Goal: Information Seeking & Learning: Learn about a topic

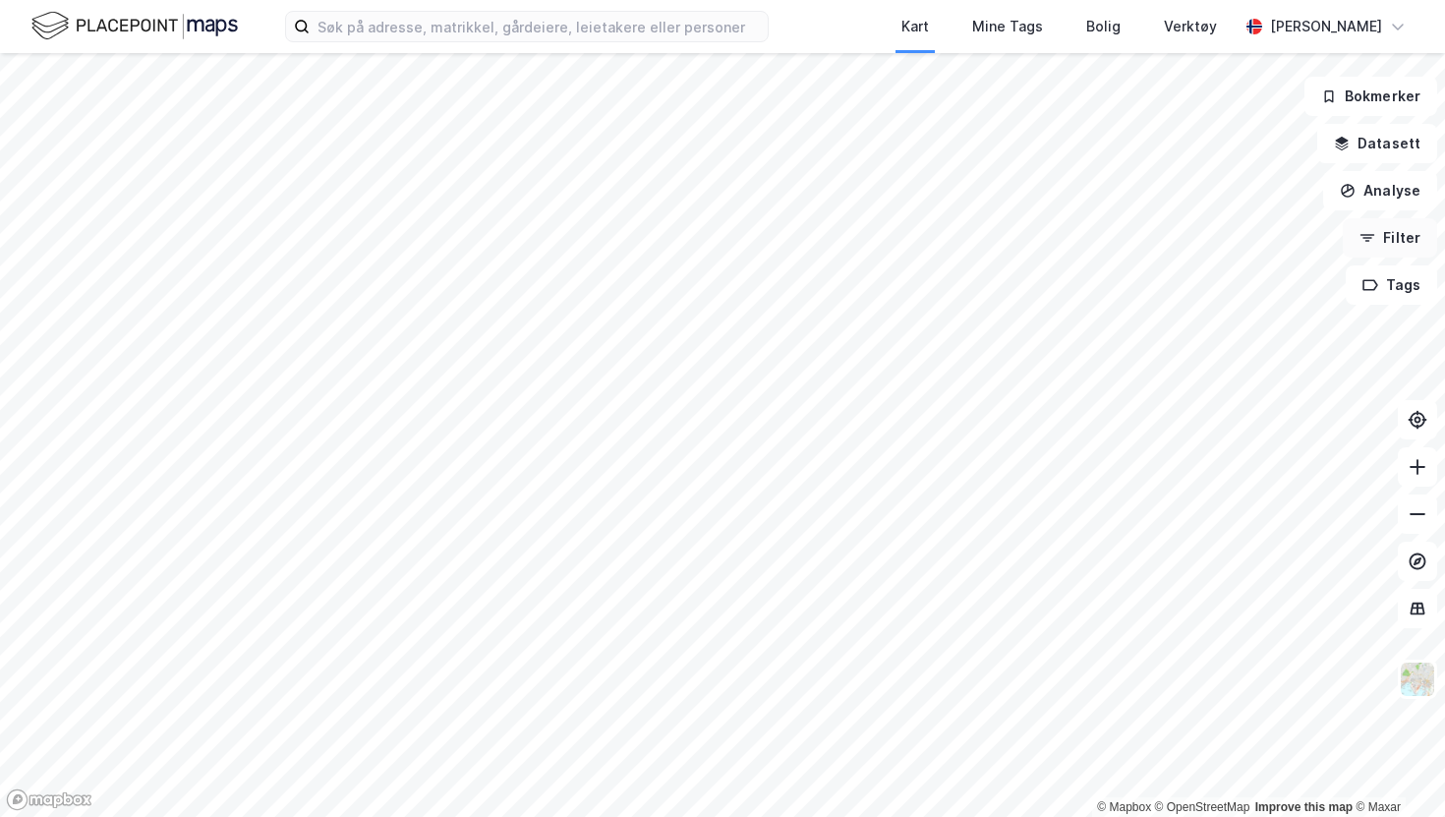
click at [1383, 249] on button "Filter" at bounding box center [1390, 237] width 94 height 39
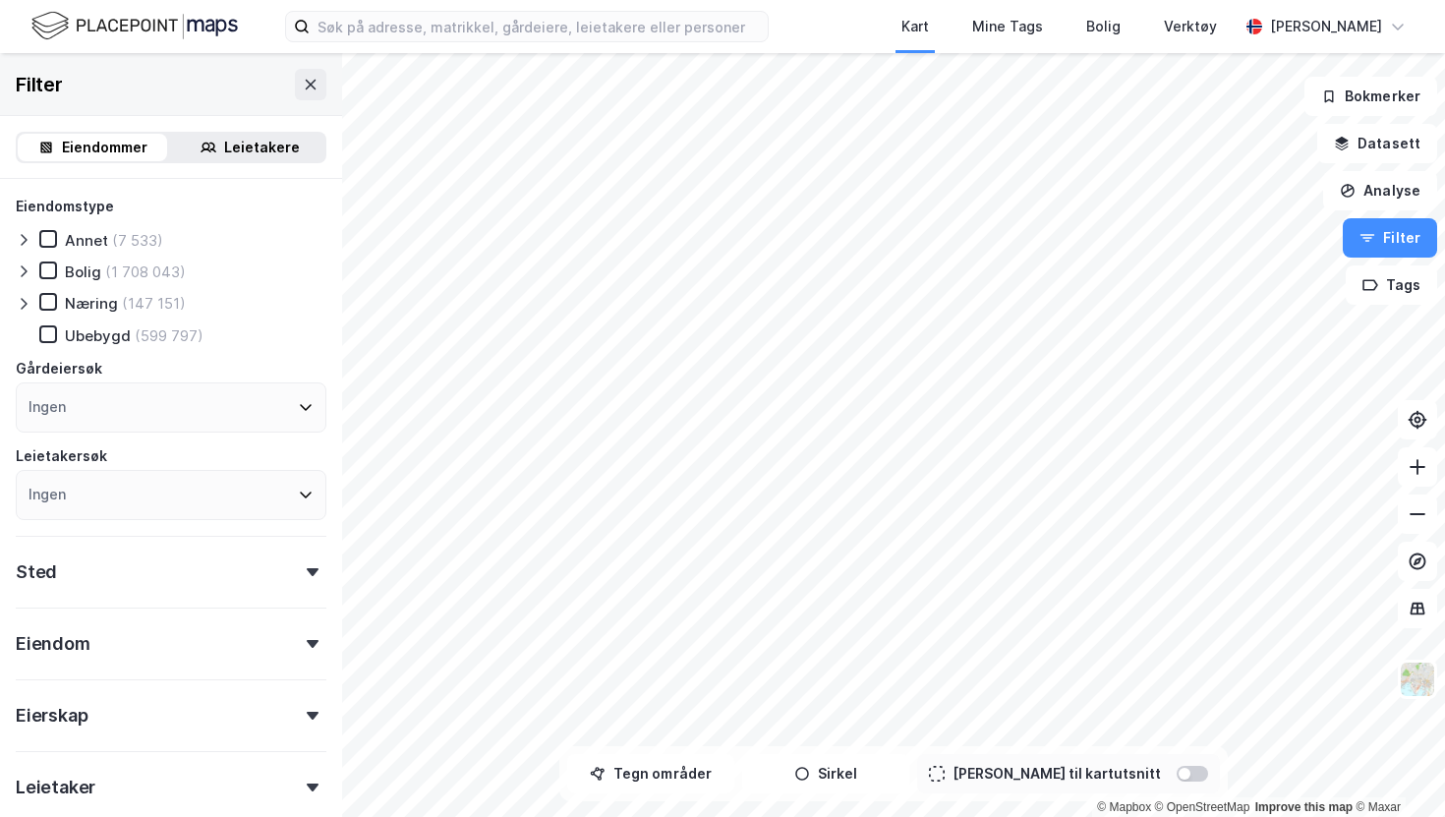
scroll to position [175, 0]
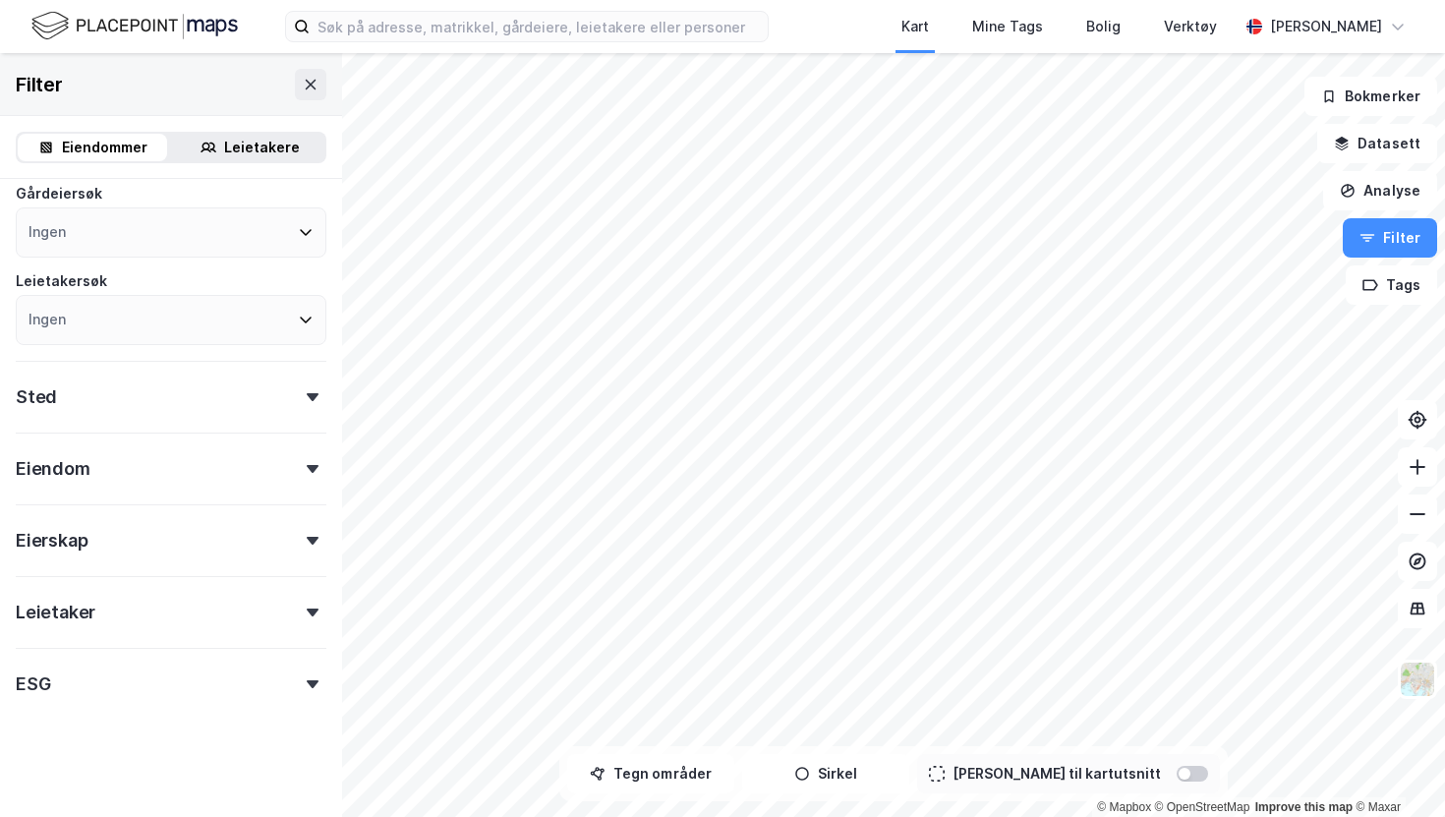
click at [107, 612] on div "Leietaker" at bounding box center [171, 604] width 311 height 56
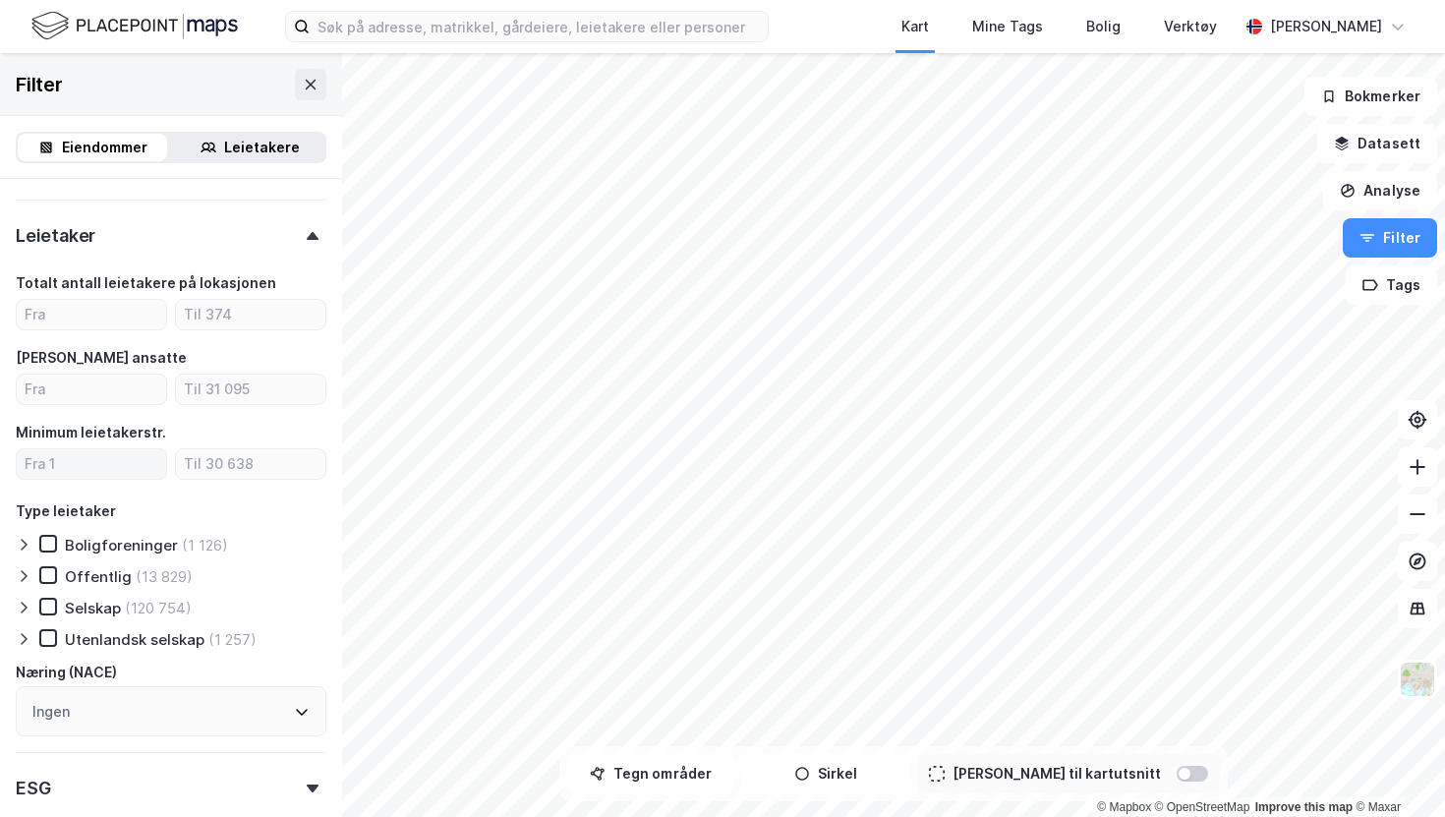
scroll to position [578, 0]
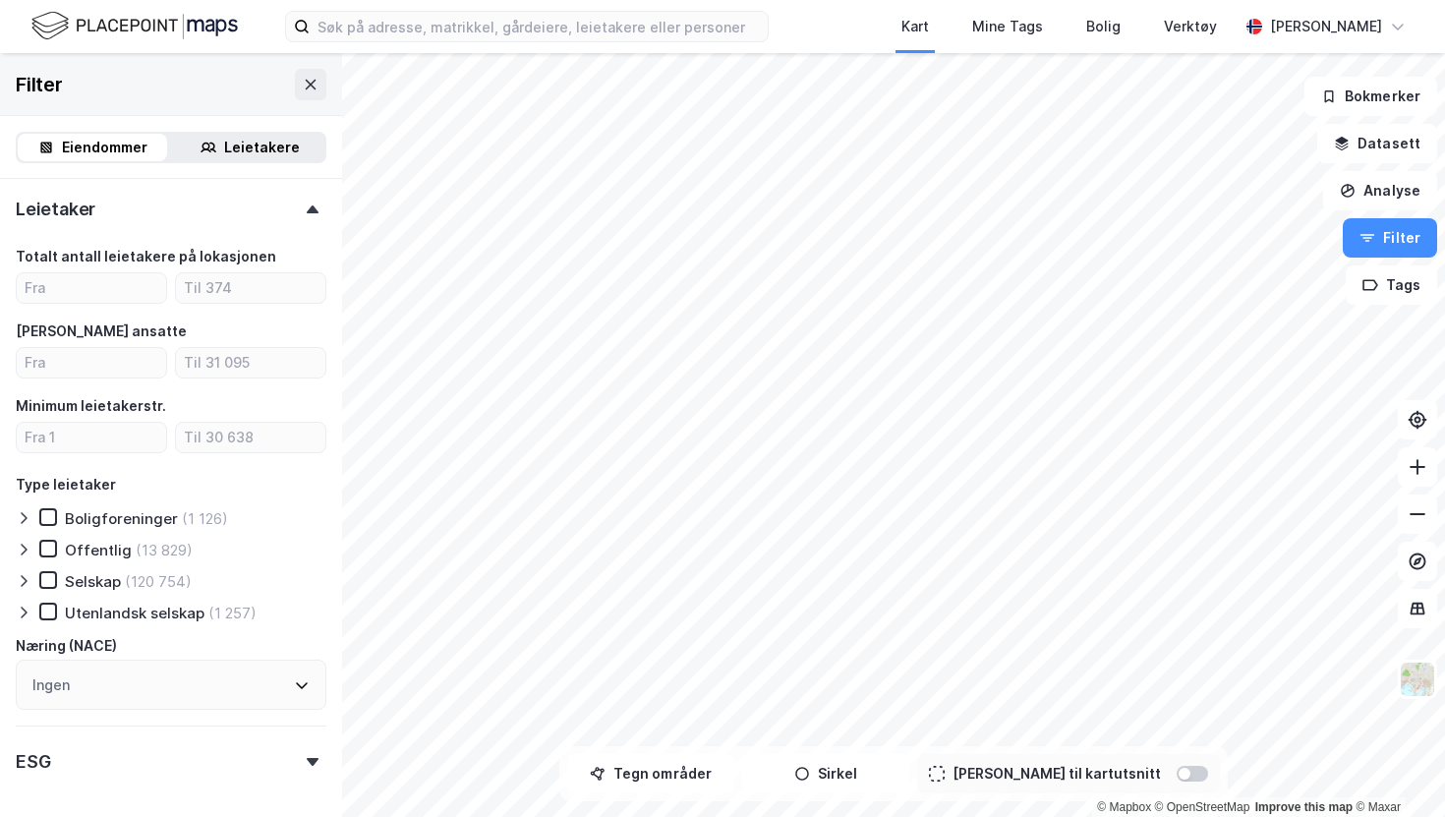
click at [154, 709] on div "Ingen" at bounding box center [171, 685] width 311 height 50
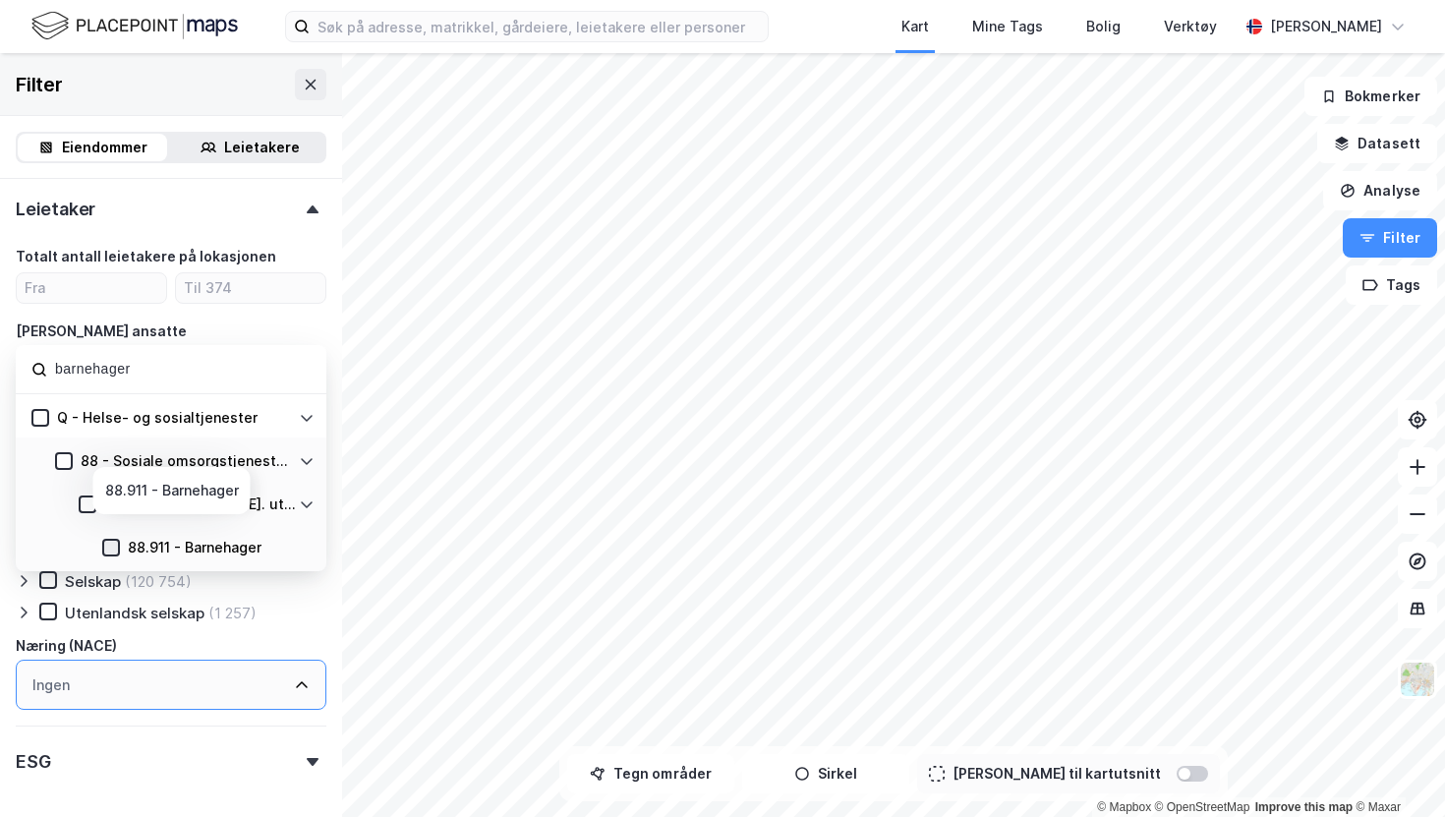
type input "barnehager"
click at [113, 547] on icon at bounding box center [111, 548] width 11 height 7
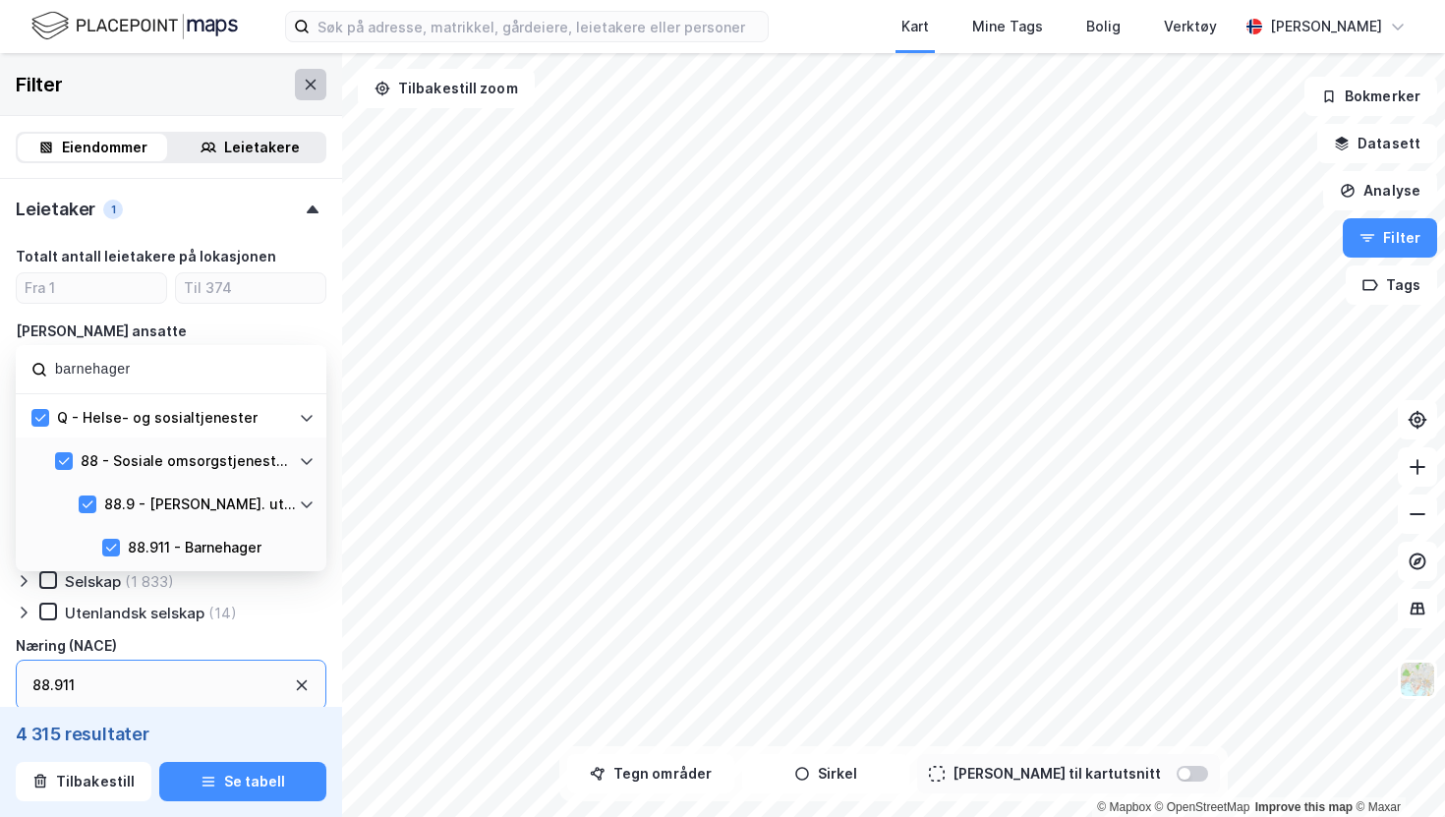
click at [304, 83] on icon at bounding box center [311, 85] width 16 height 16
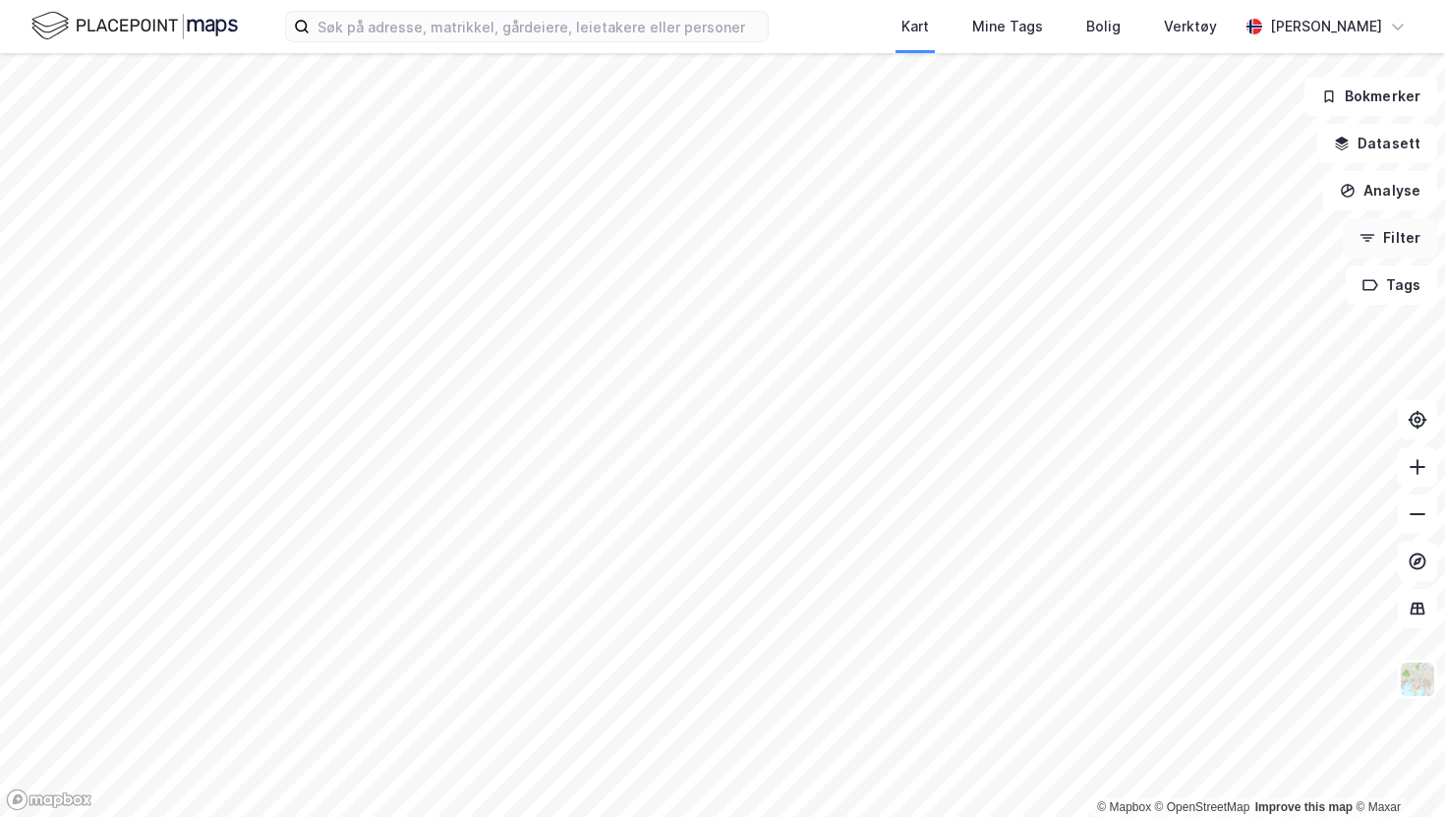
click at [1403, 239] on button "Filter" at bounding box center [1390, 237] width 94 height 39
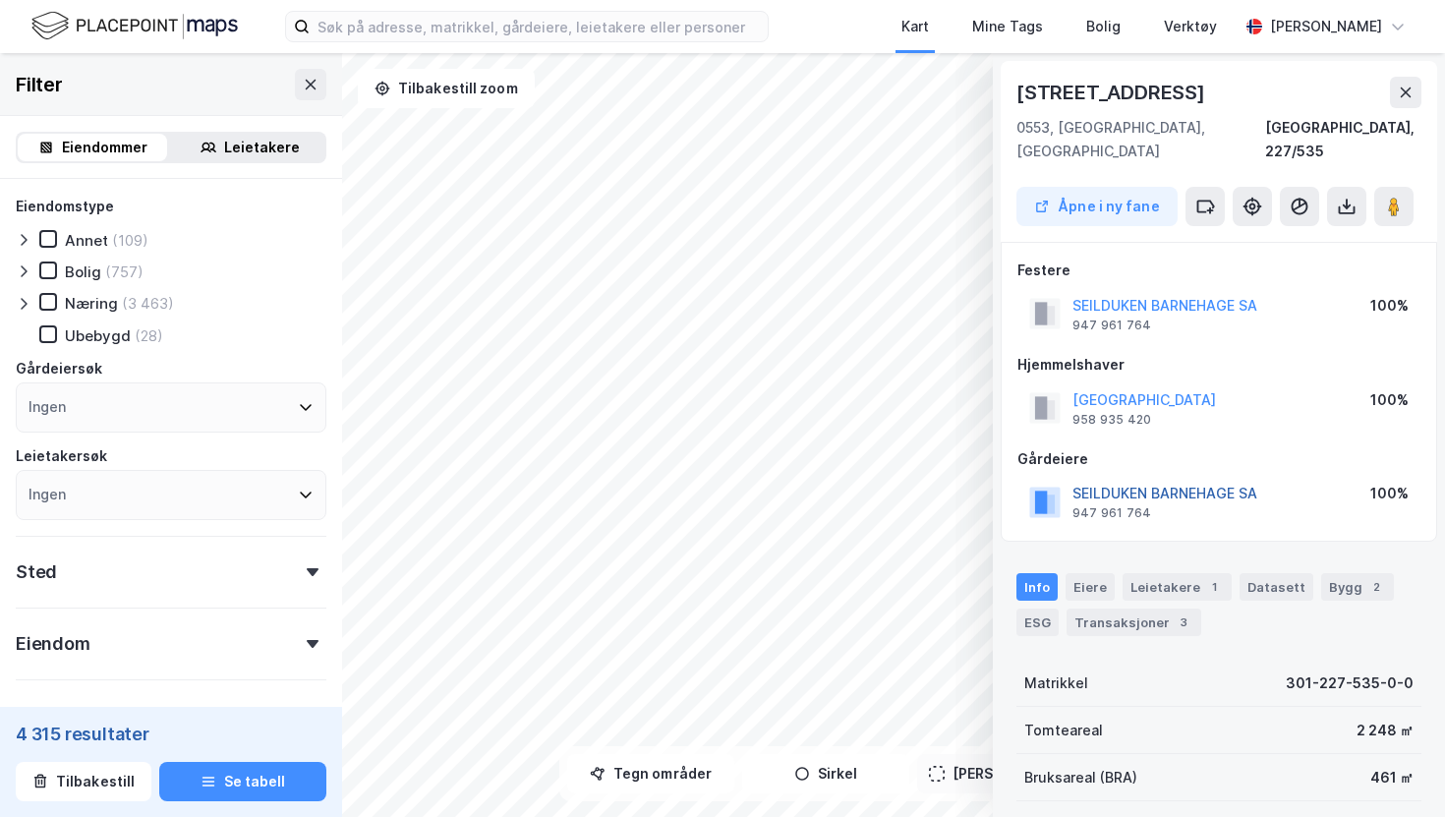
click at [0, 0] on button "SEILDUKEN BARNEHAGE SA" at bounding box center [0, 0] width 0 height 0
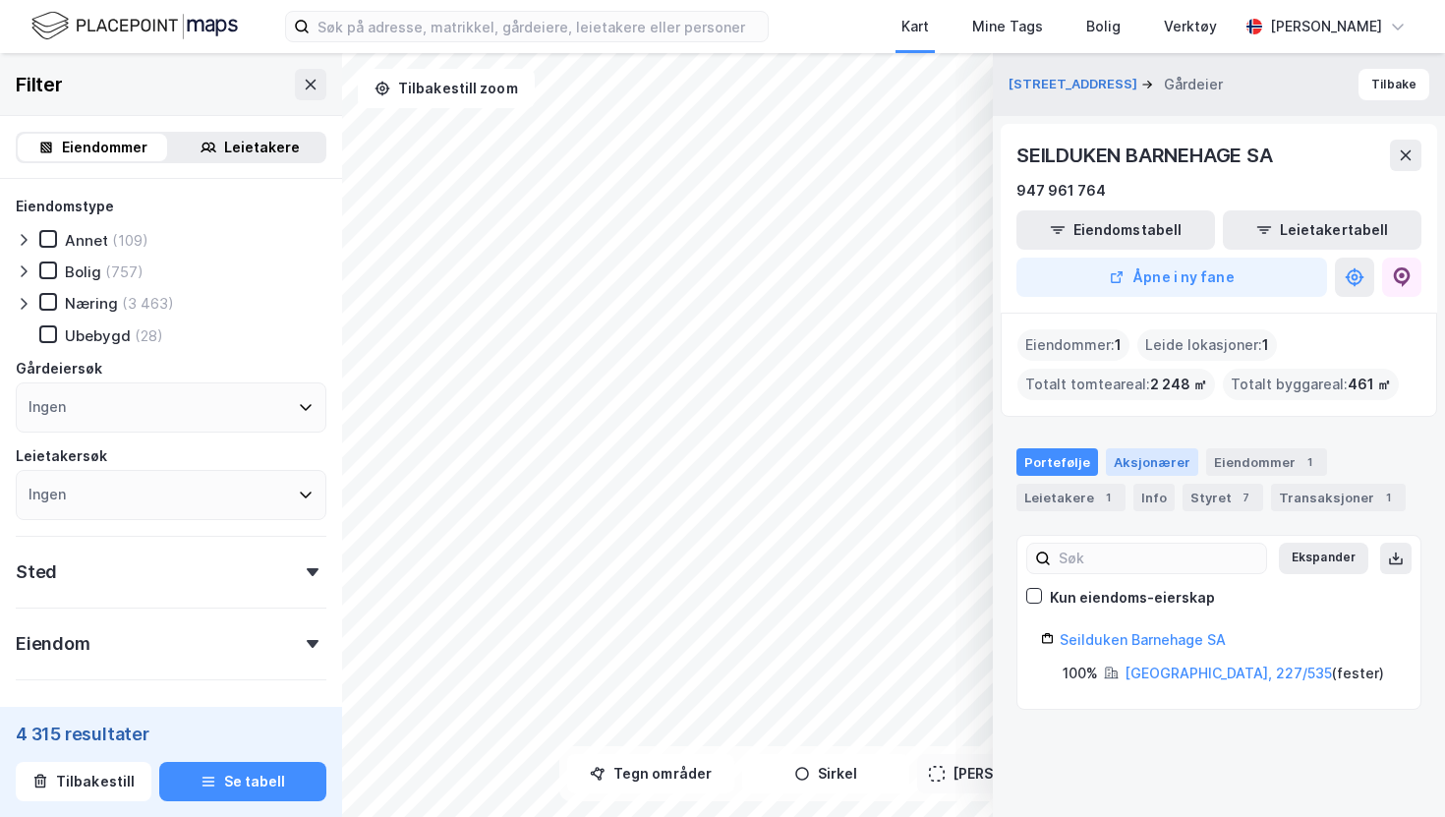
click at [1151, 455] on div "Aksjonærer" at bounding box center [1152, 462] width 92 height 28
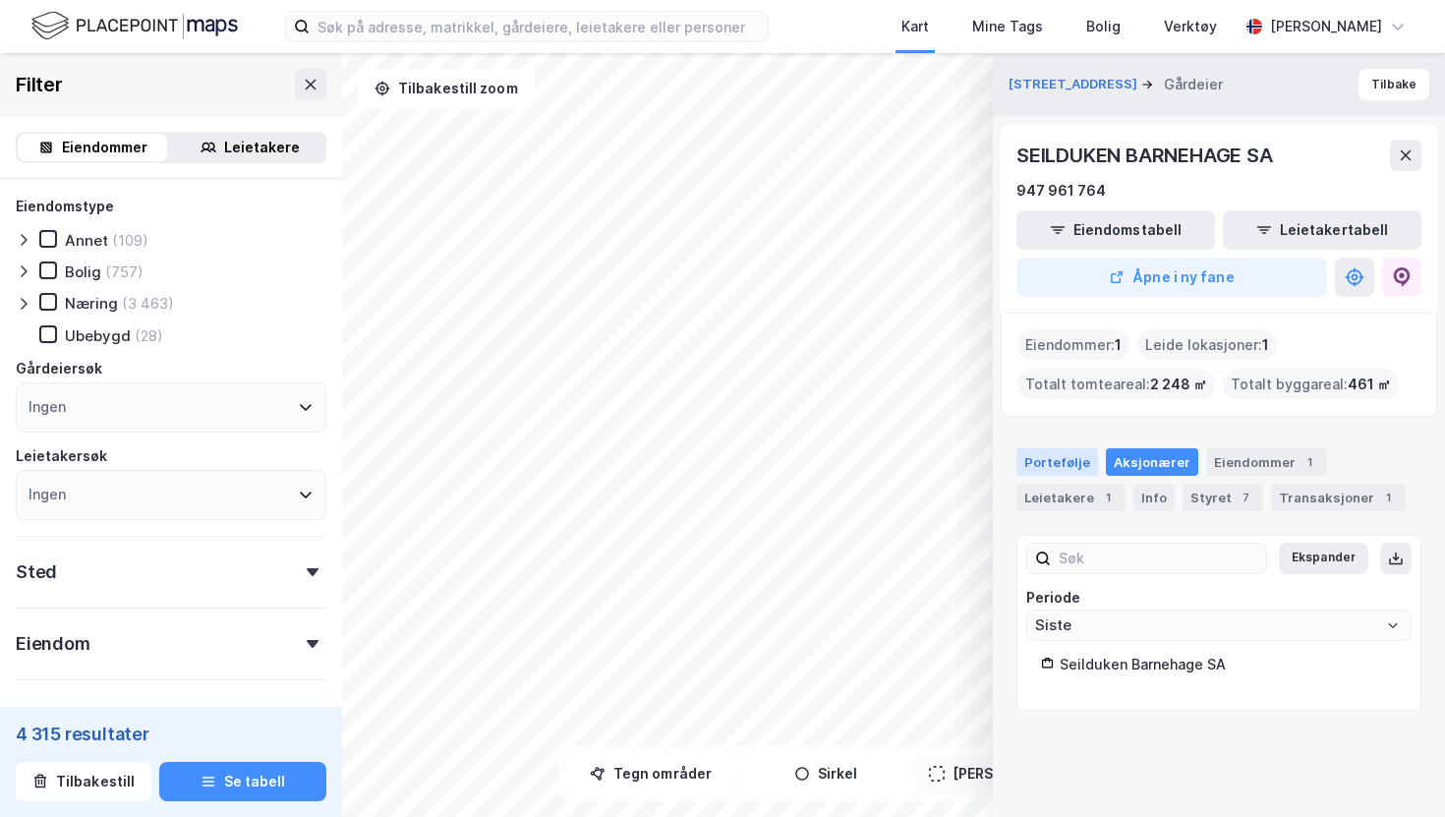
click at [1053, 459] on div "Portefølje" at bounding box center [1058, 462] width 82 height 28
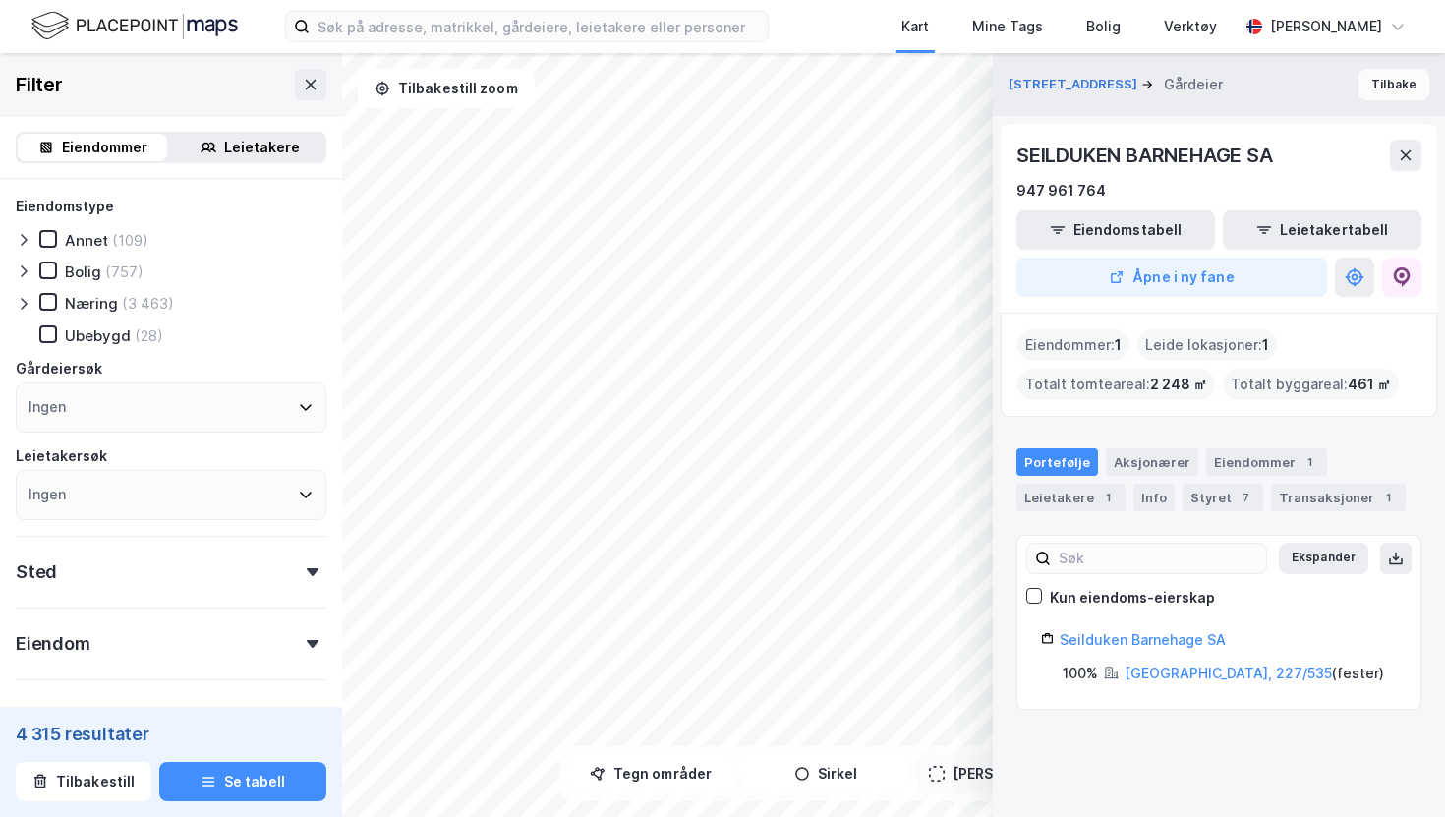
click at [1407, 93] on button "Tilbake" at bounding box center [1394, 84] width 71 height 31
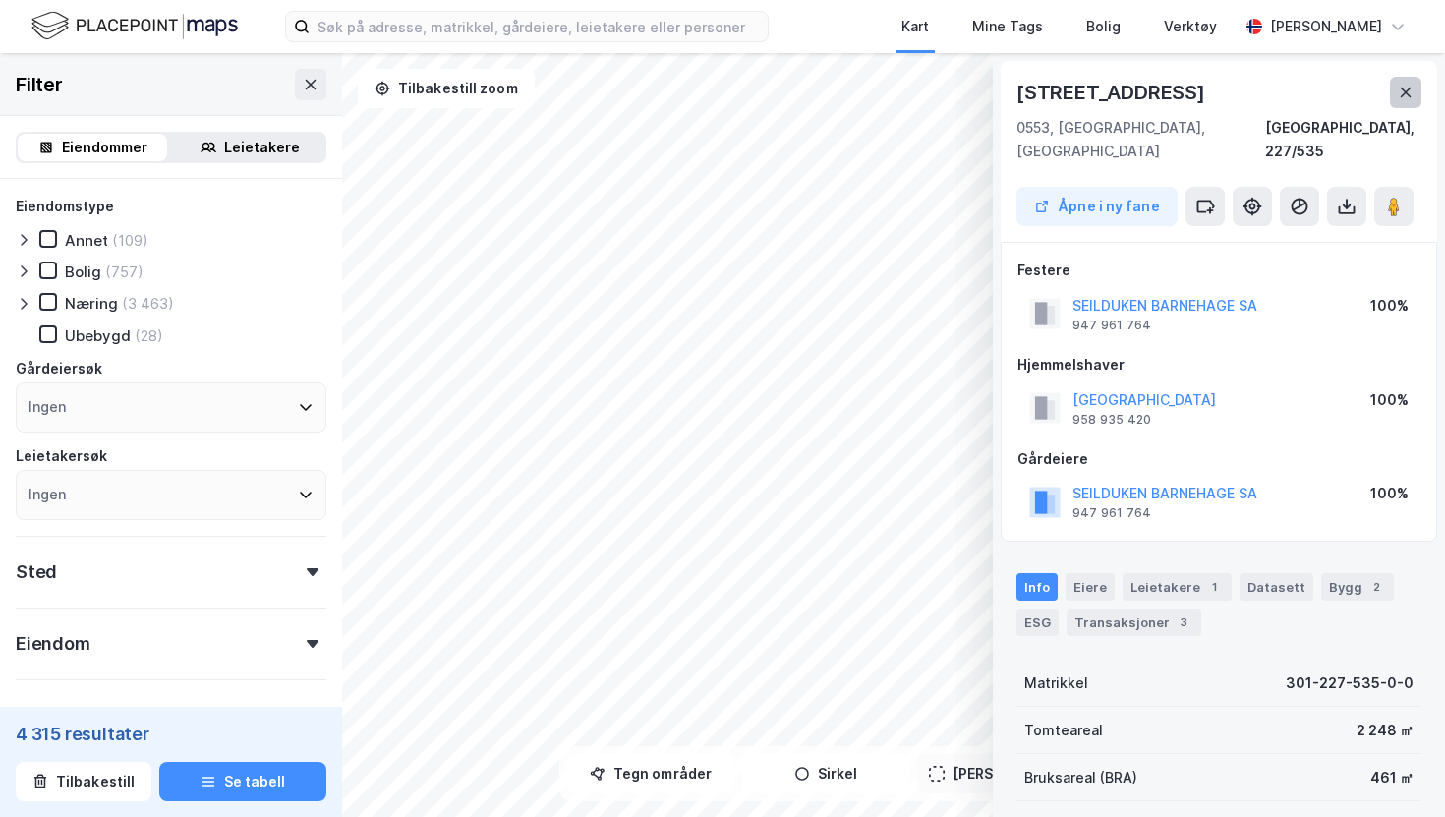
click at [1405, 102] on button at bounding box center [1405, 92] width 31 height 31
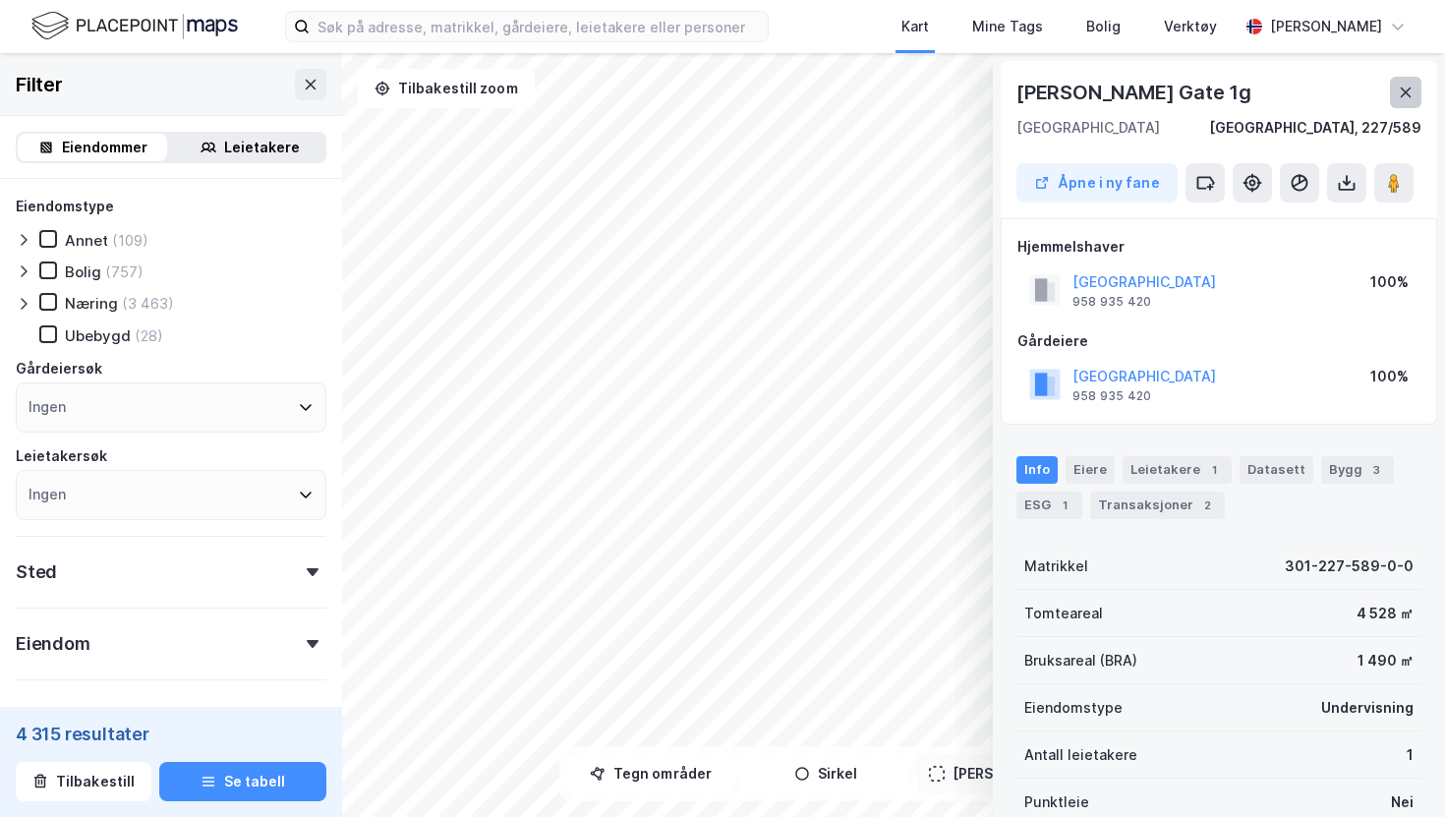
click at [1404, 83] on button at bounding box center [1405, 92] width 31 height 31
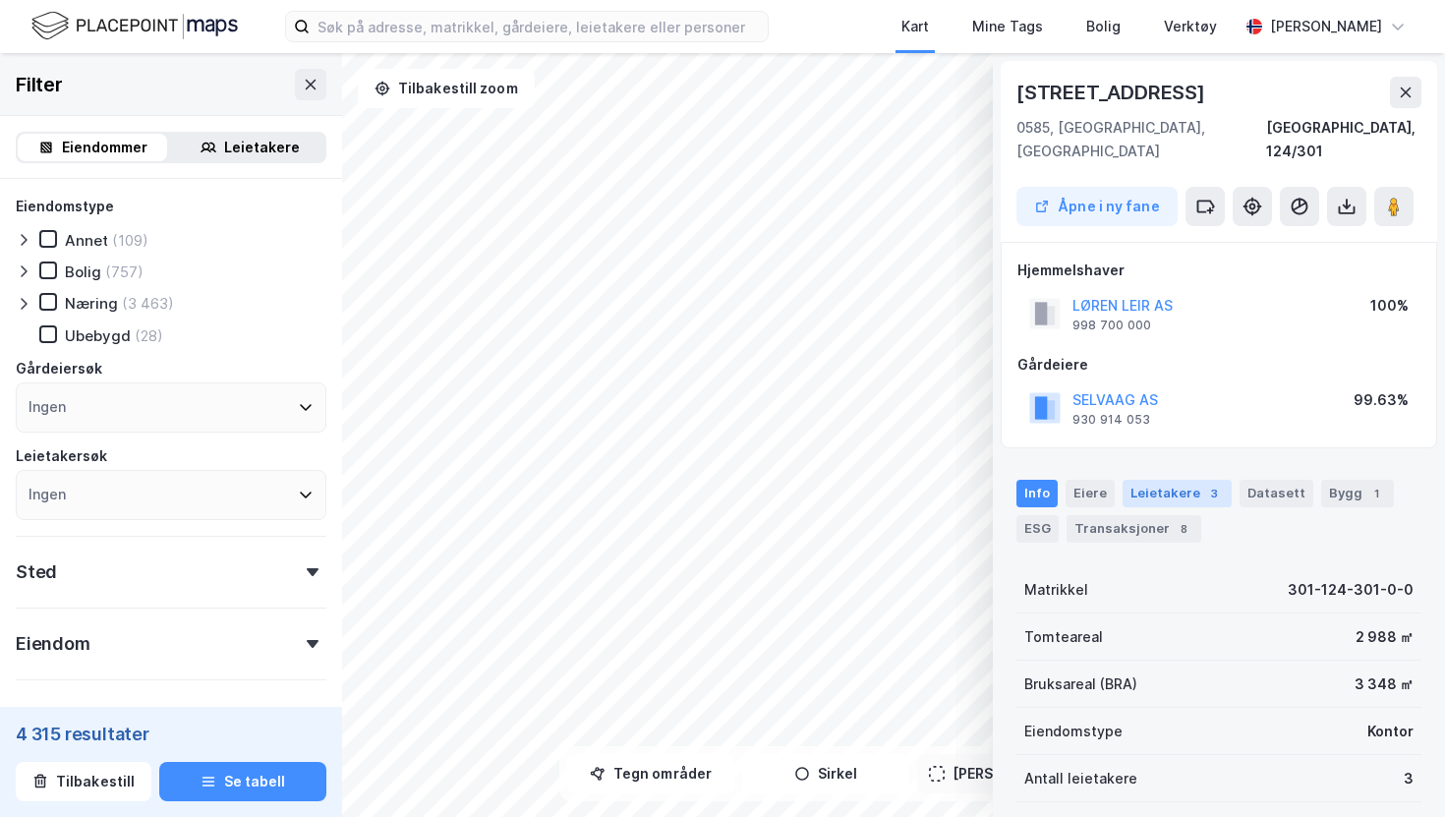
click at [1171, 480] on div "Leietakere 3" at bounding box center [1177, 494] width 109 height 28
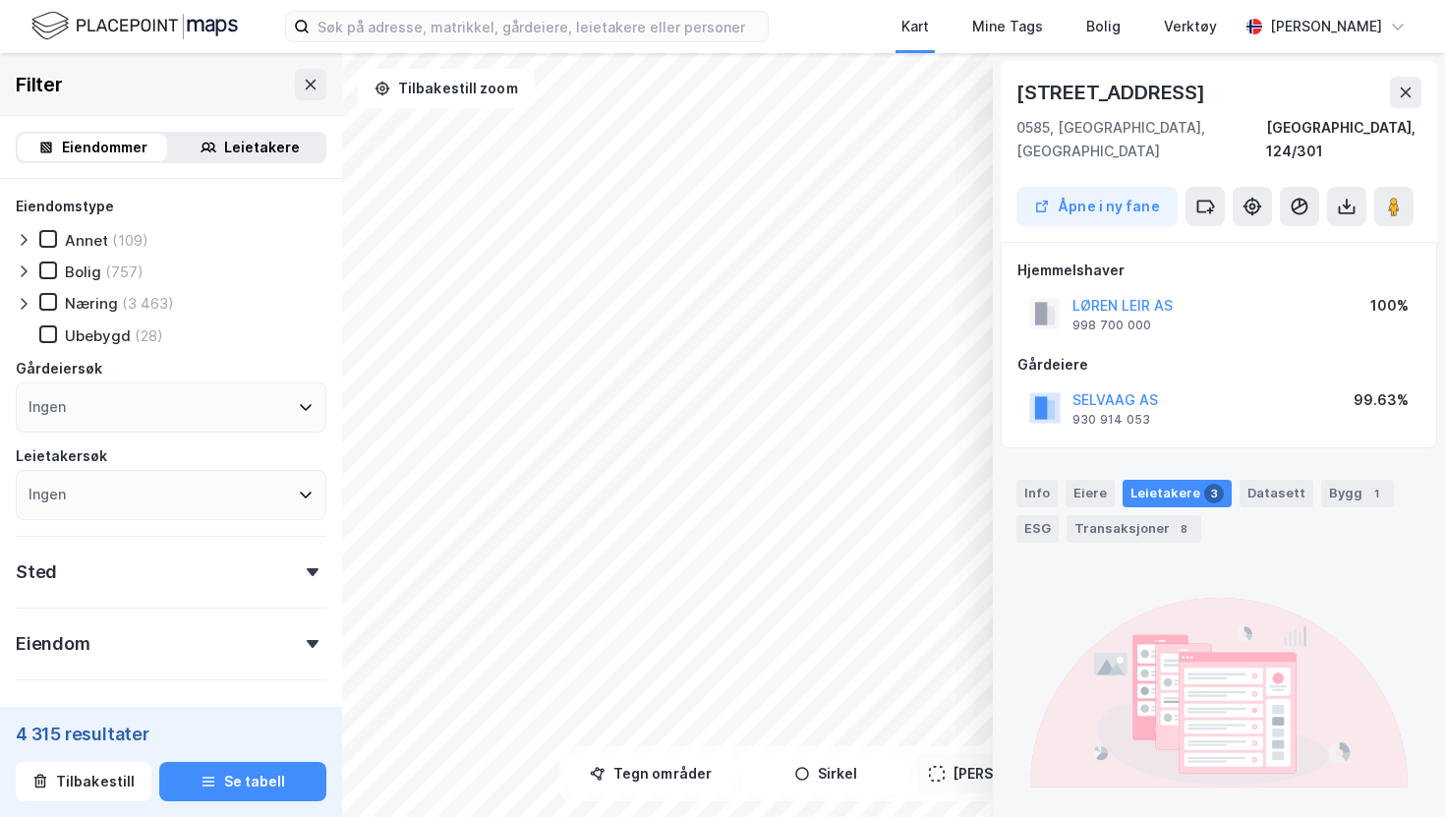
scroll to position [135, 0]
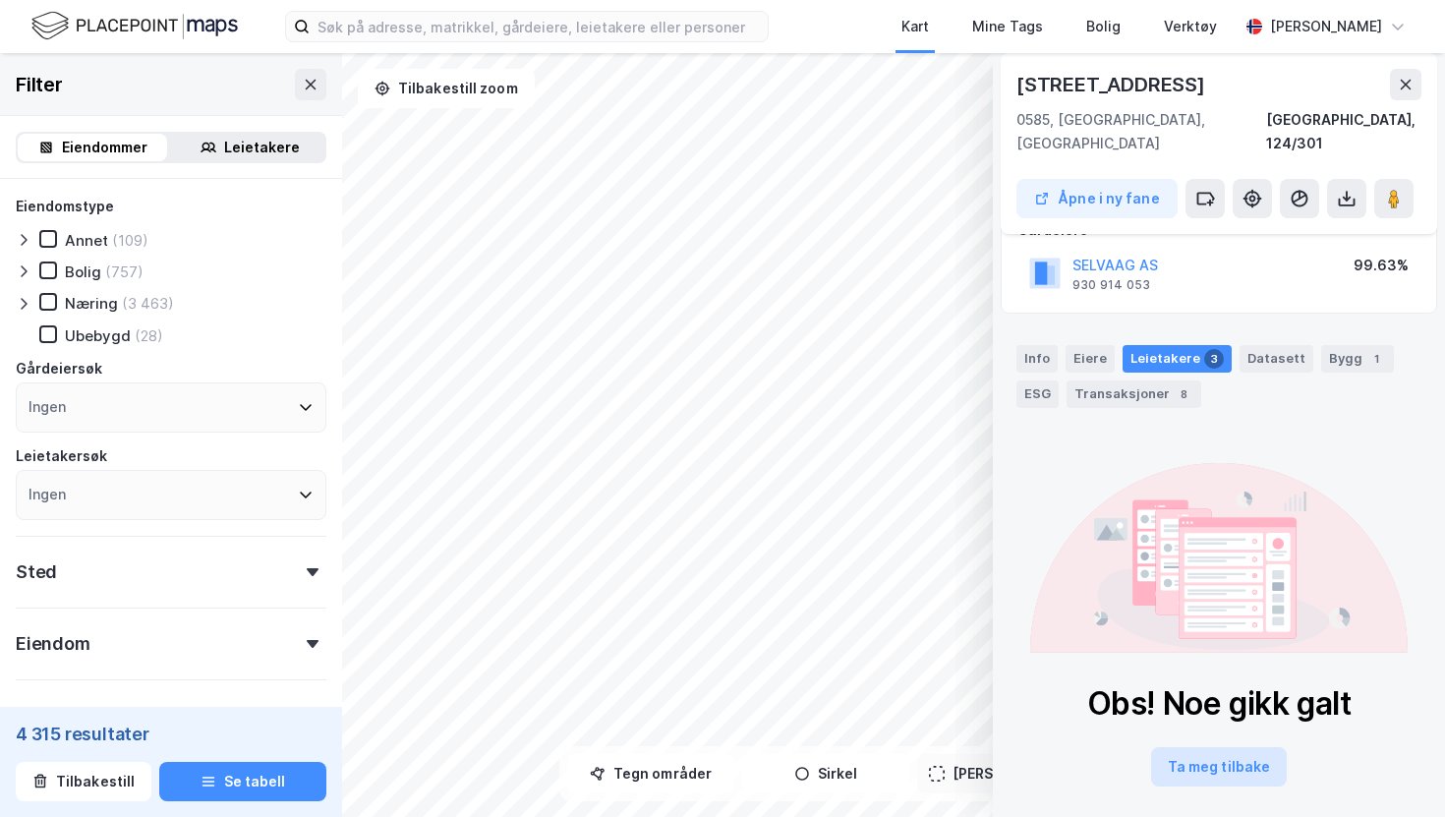
click at [1227, 749] on button "Ta meg tilbake" at bounding box center [1219, 766] width 136 height 39
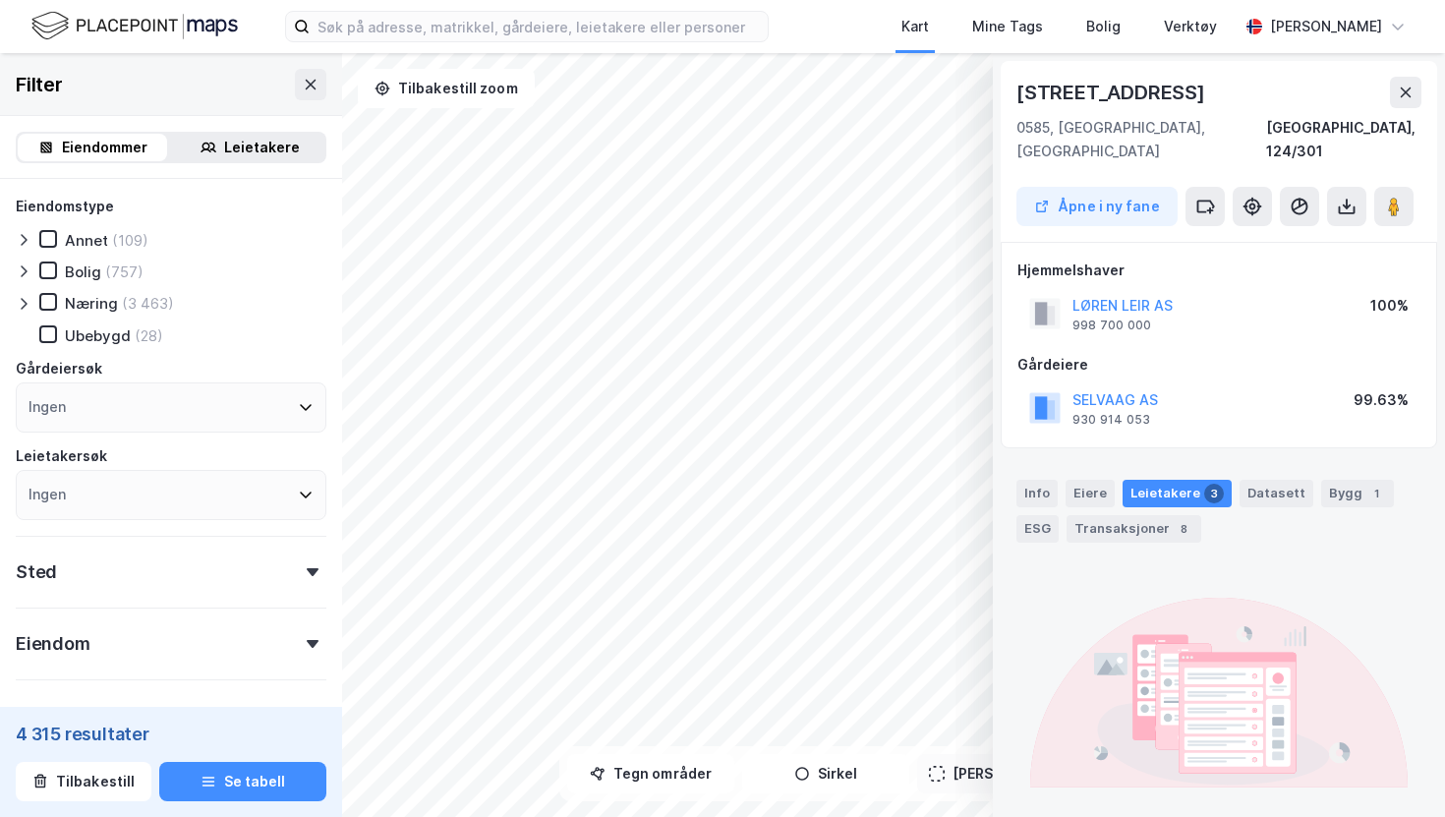
click at [1178, 480] on div "Leietakere 3" at bounding box center [1177, 494] width 109 height 28
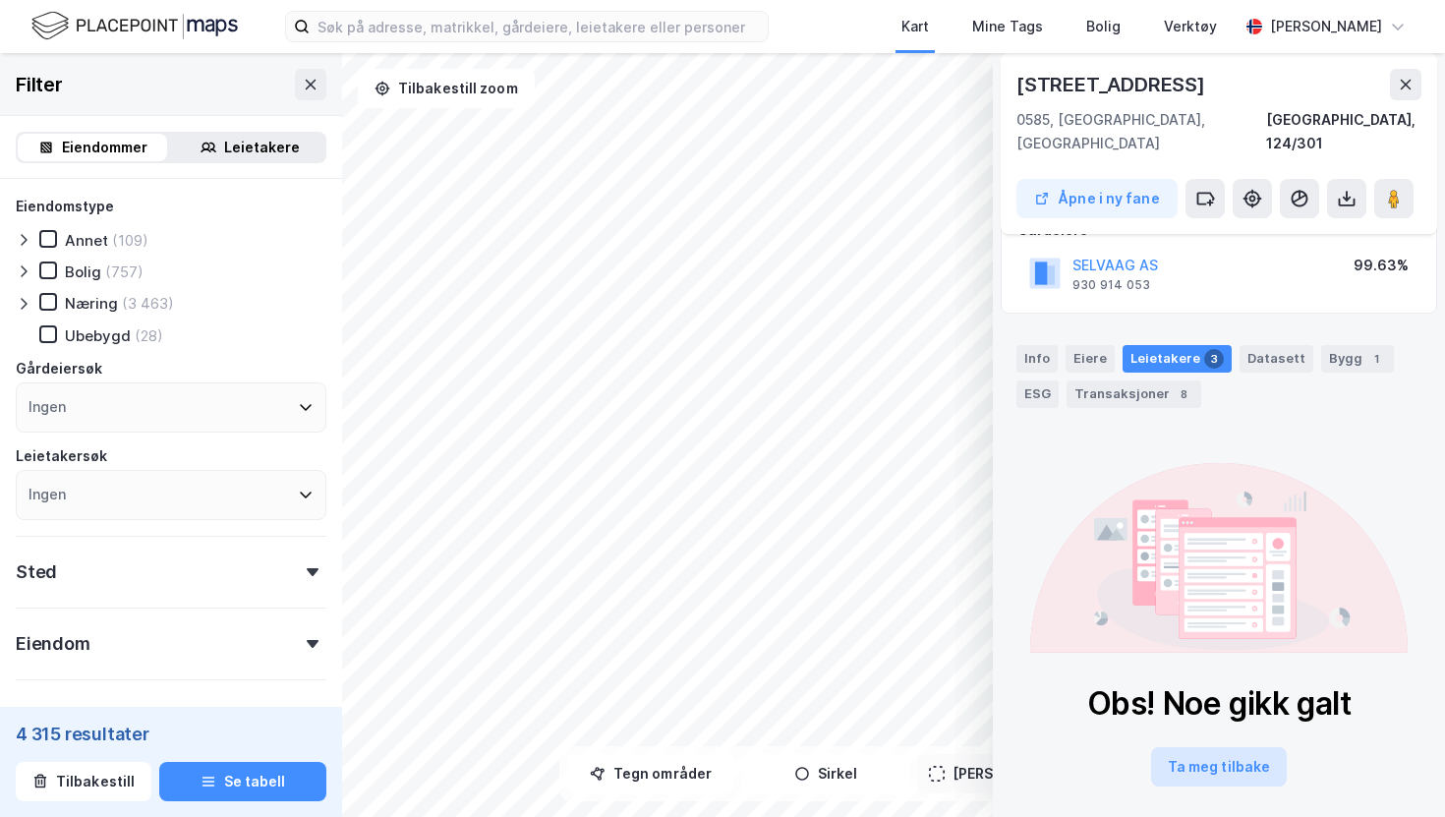
click at [1213, 747] on button "Ta meg tilbake" at bounding box center [1219, 766] width 136 height 39
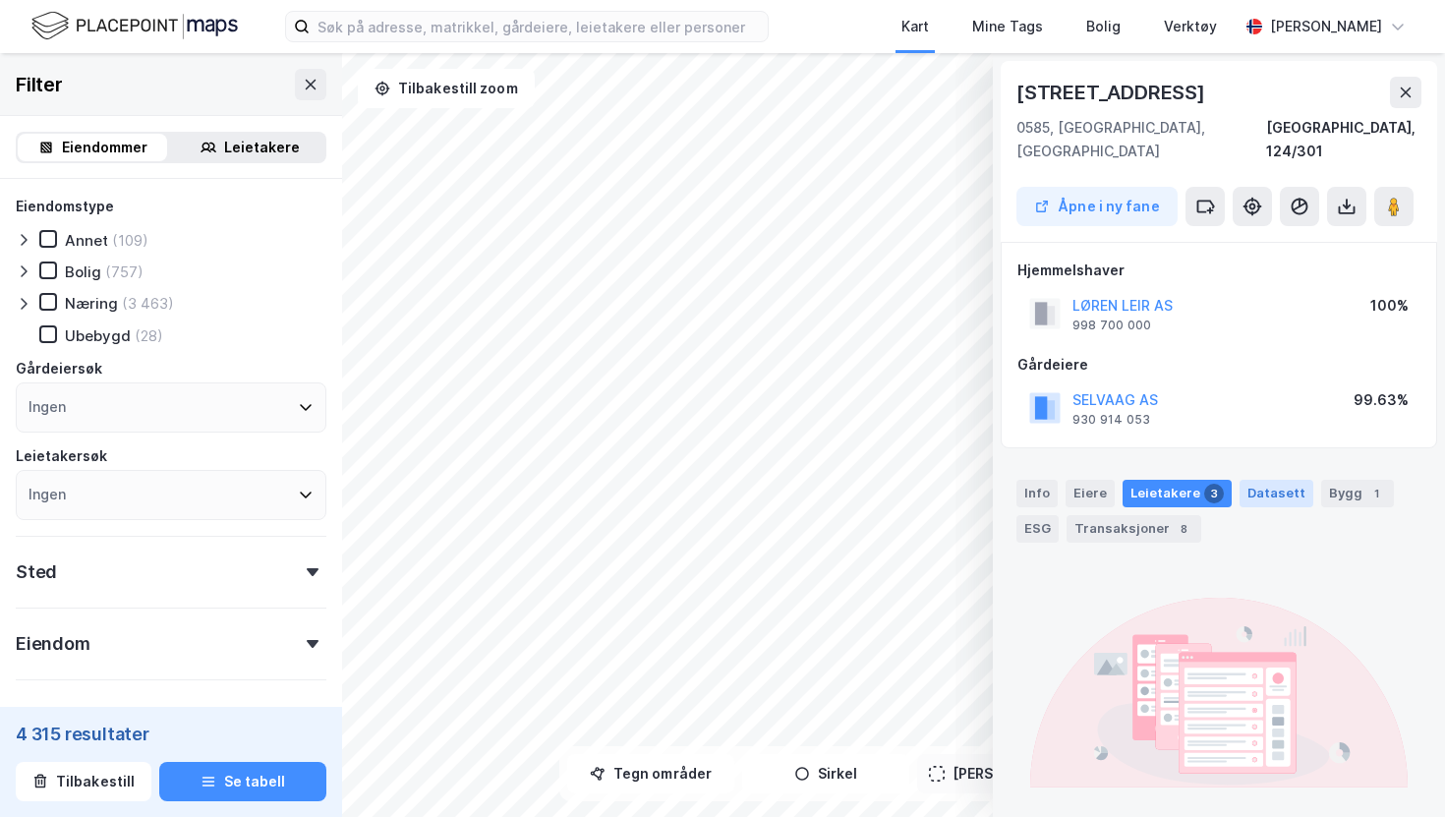
click at [1251, 480] on div "Datasett" at bounding box center [1277, 494] width 74 height 28
click at [1211, 484] on div "3" at bounding box center [1215, 494] width 20 height 20
click at [1304, 480] on div "Info Eiere Leietakere 3 Datasett Bygg 1 ESG Transaksjoner 8" at bounding box center [1219, 511] width 405 height 63
click at [1323, 480] on div "Bygg 1" at bounding box center [1358, 494] width 73 height 28
click at [1123, 515] on div "Transaksjoner 8" at bounding box center [1134, 529] width 135 height 28
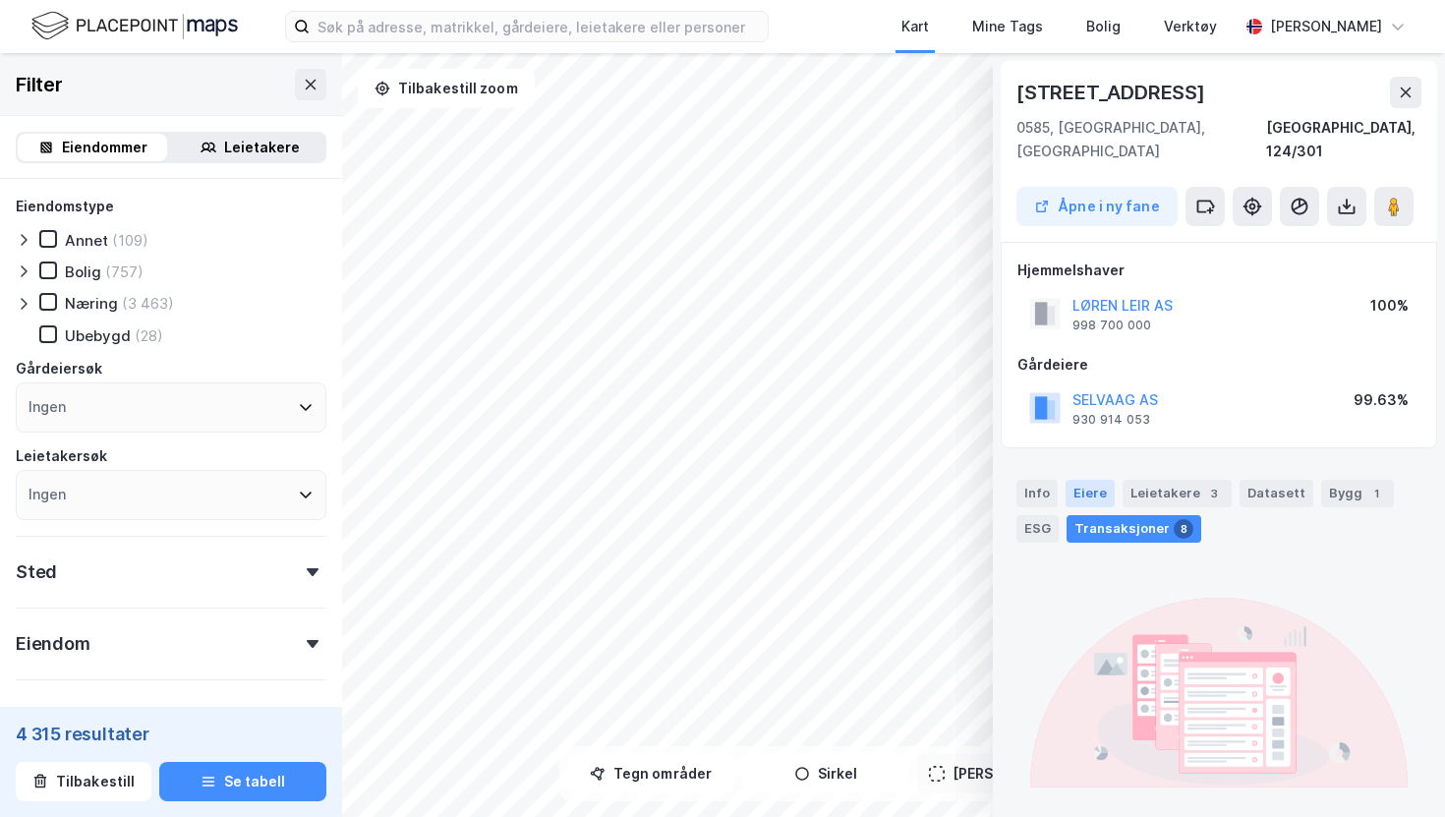
click at [1090, 480] on div "Eiere" at bounding box center [1090, 494] width 49 height 28
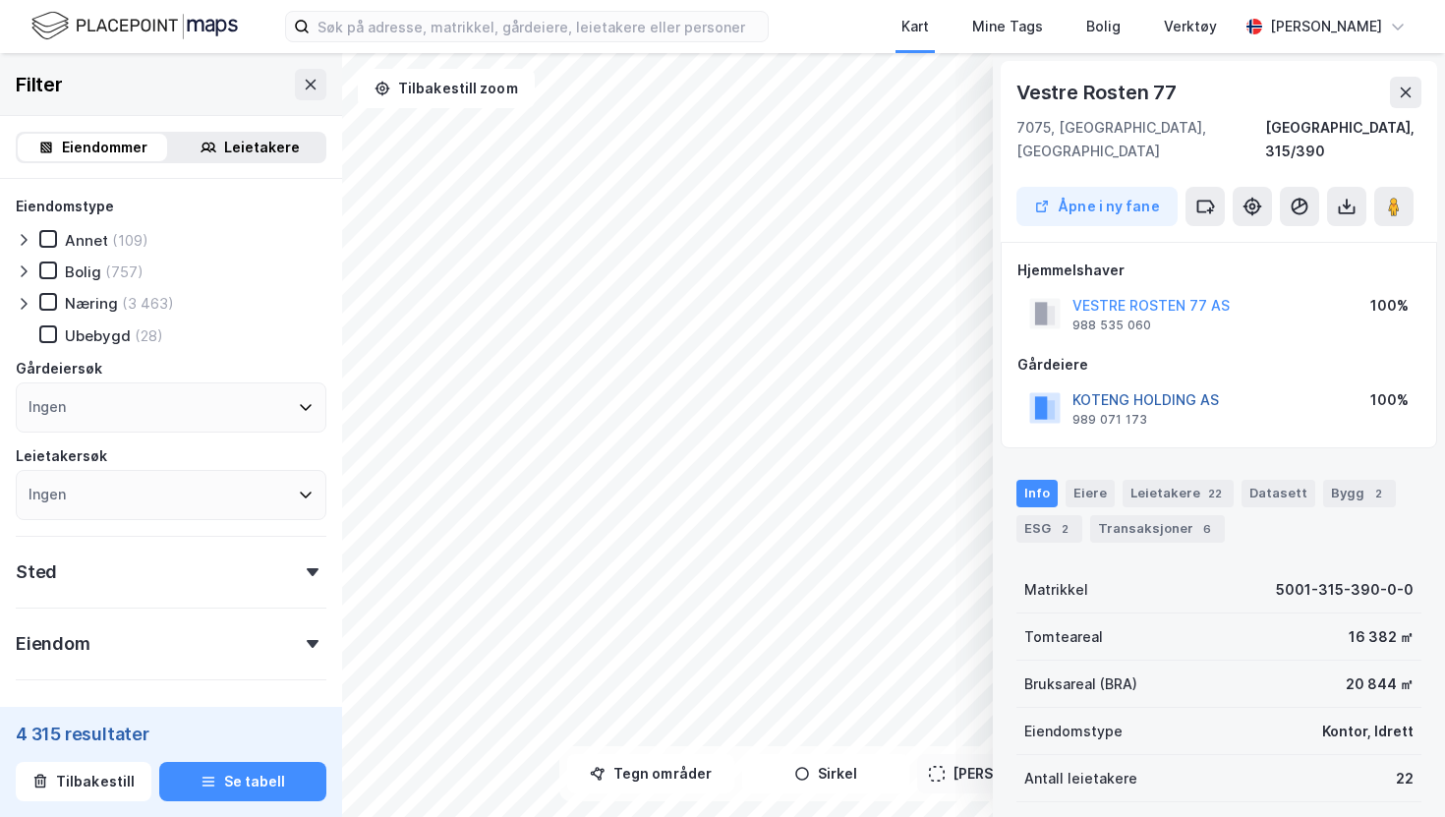
click at [0, 0] on button "KOTENG HOLDING AS" at bounding box center [0, 0] width 0 height 0
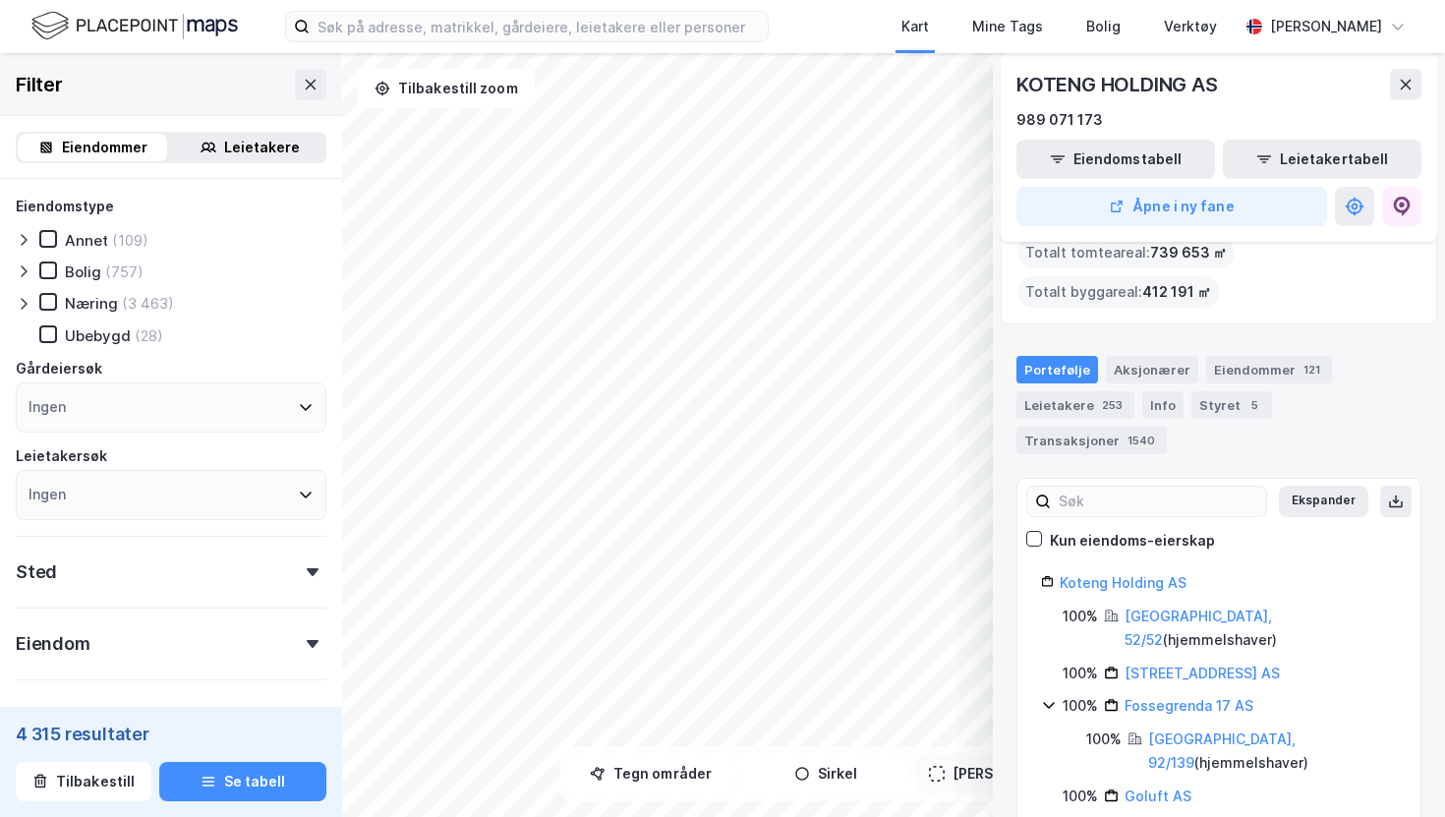
scroll to position [171, 0]
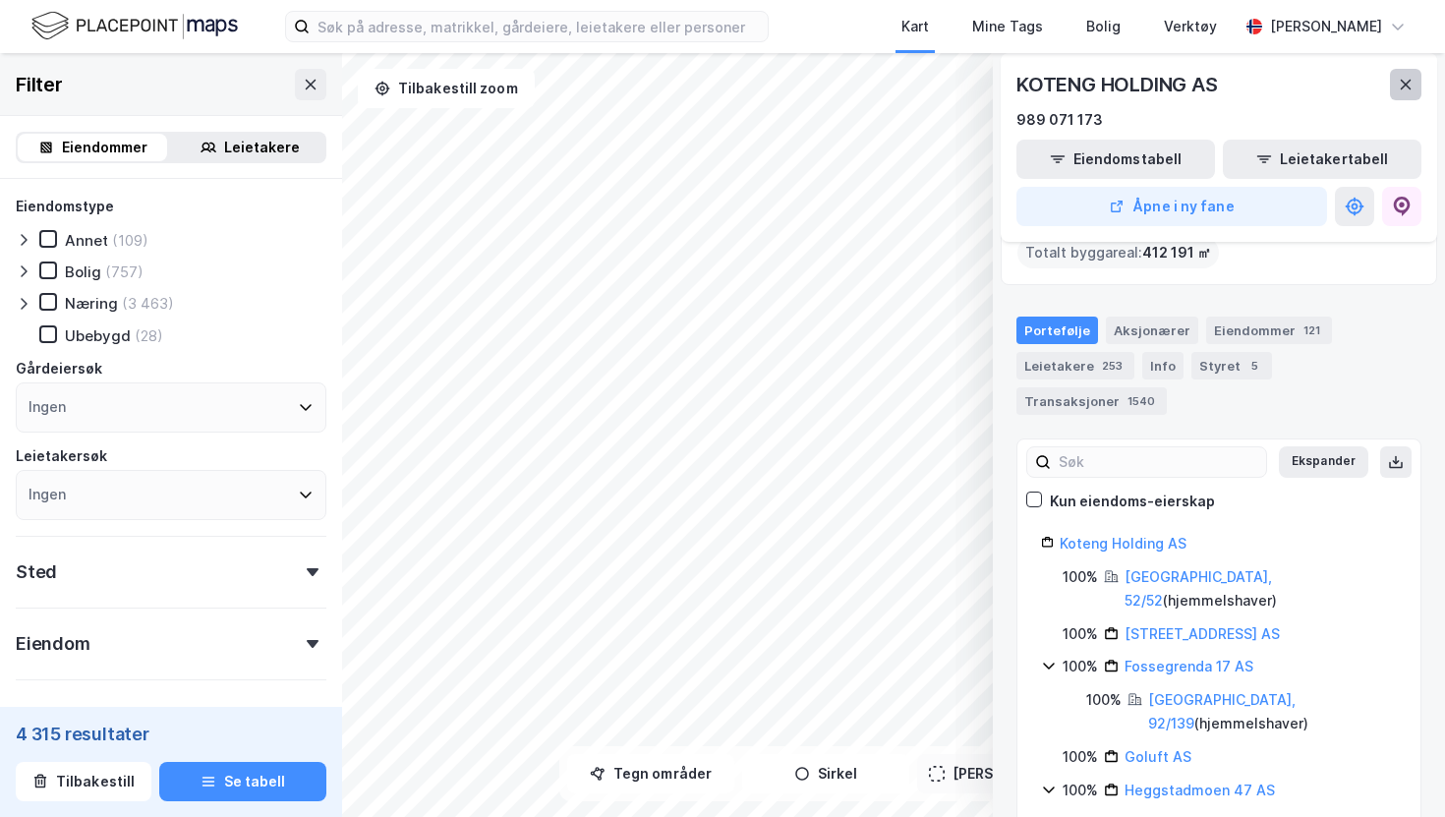
click at [1404, 86] on icon at bounding box center [1406, 85] width 11 height 10
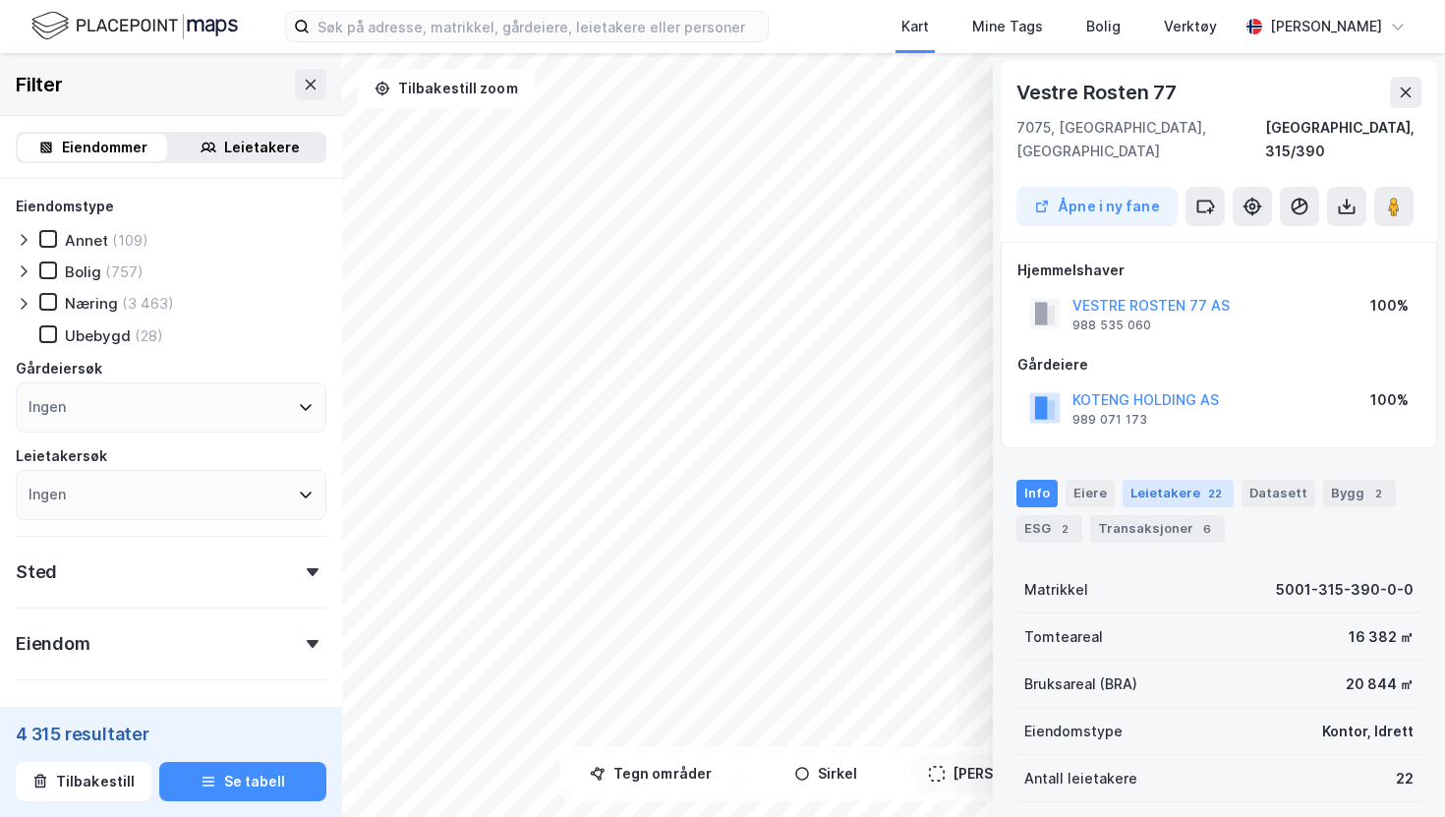
click at [1157, 480] on div "Leietakere 22" at bounding box center [1178, 494] width 111 height 28
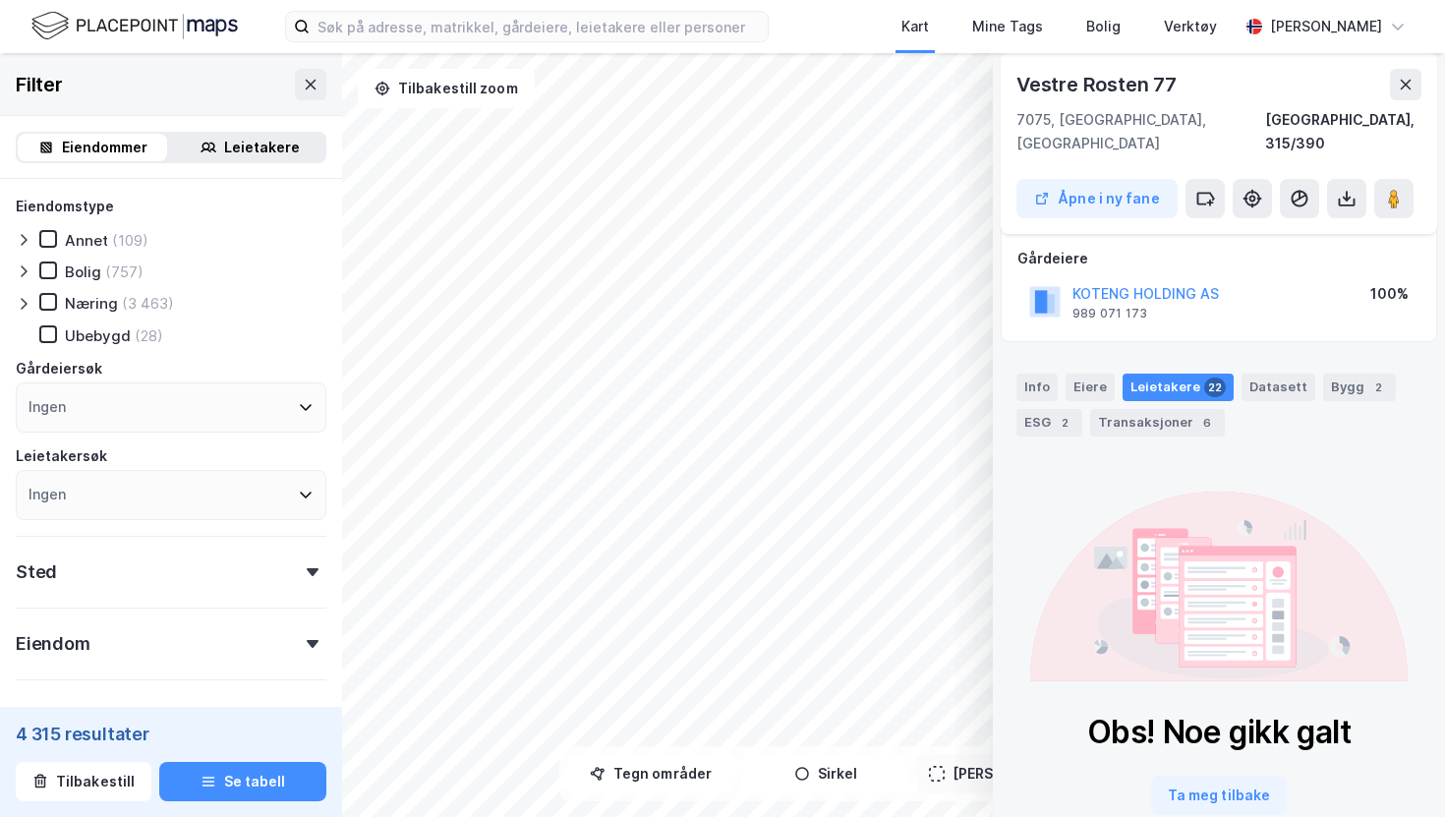
scroll to position [135, 0]
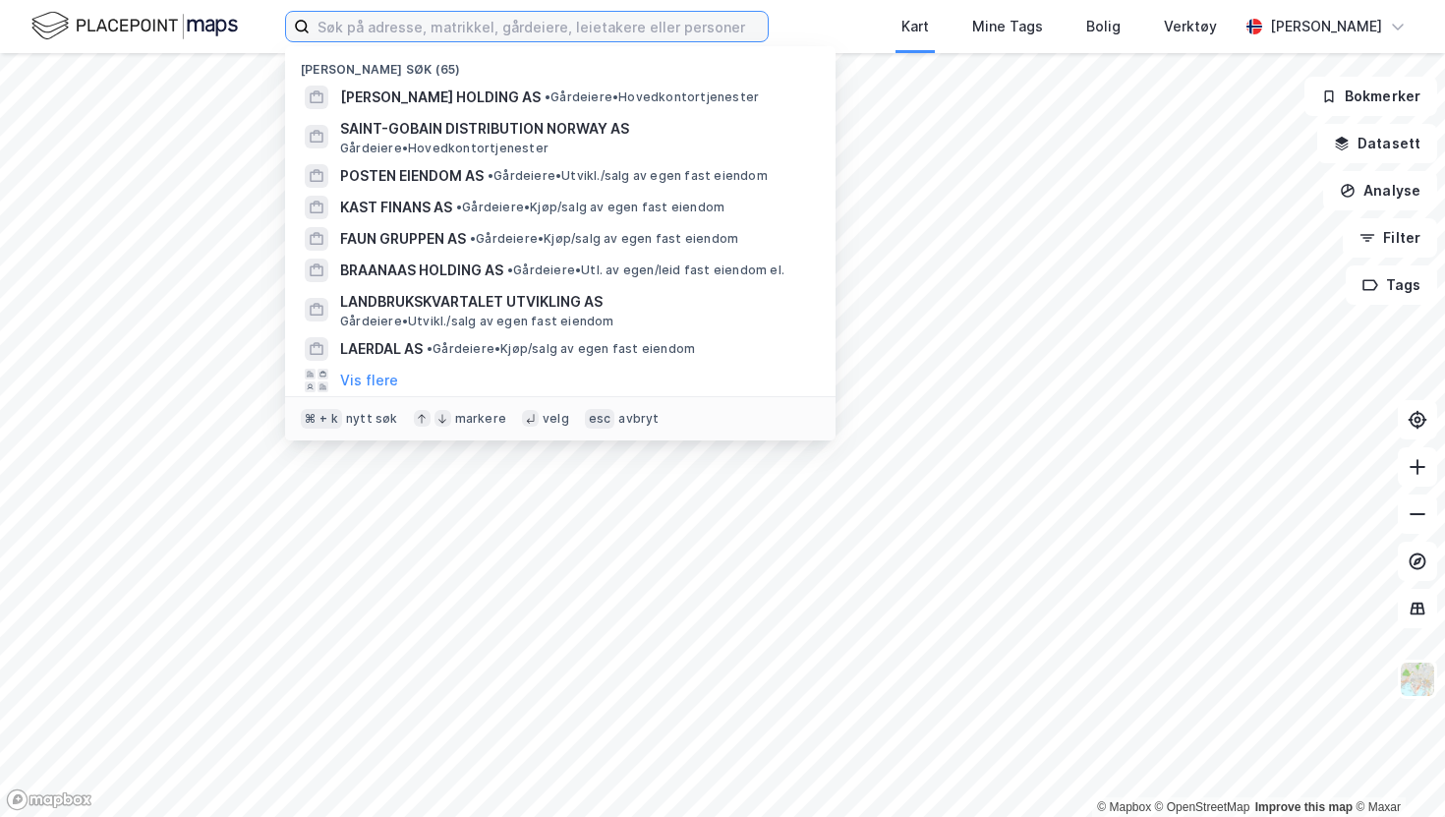
click at [460, 17] on input at bounding box center [539, 26] width 458 height 29
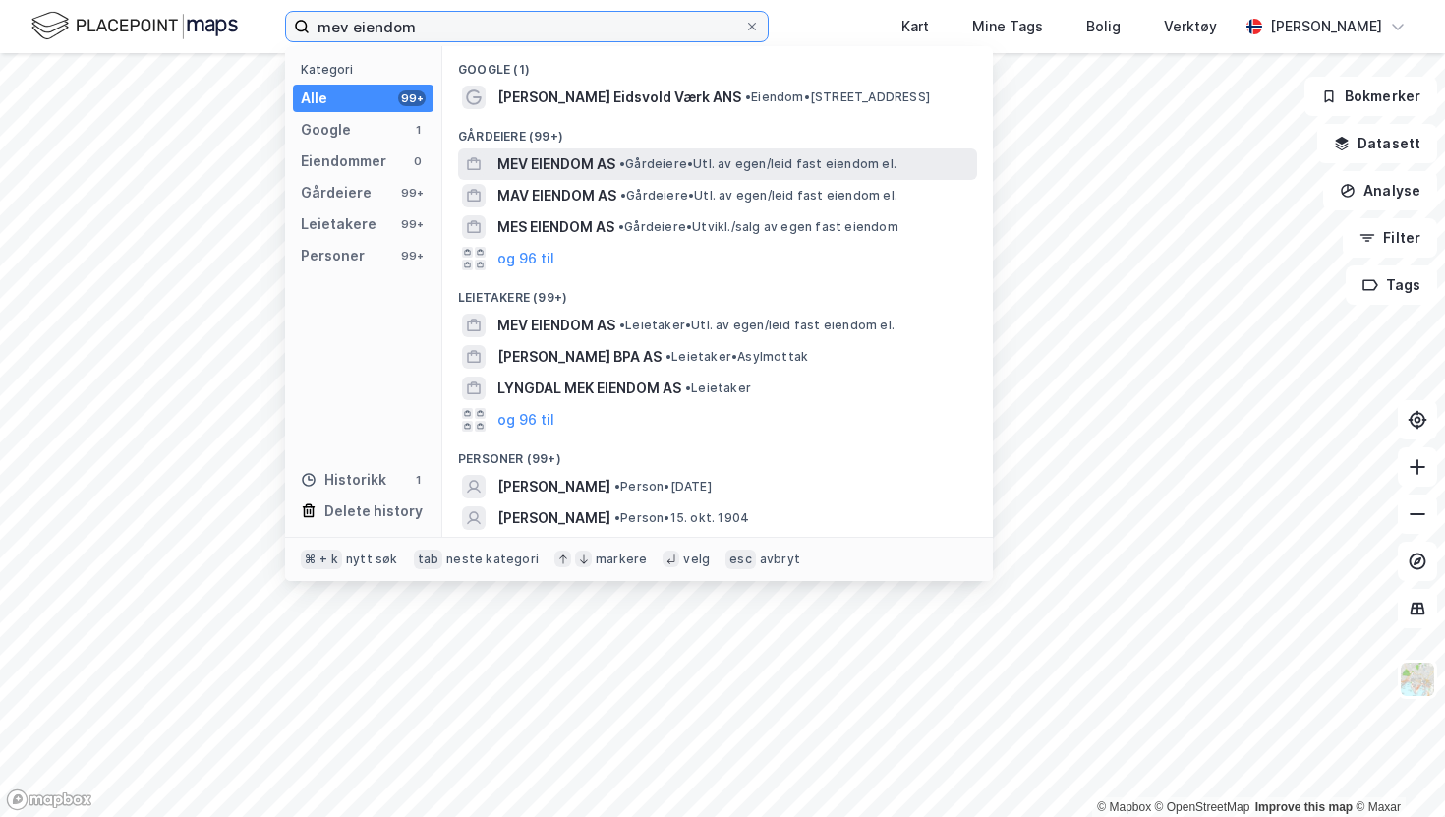
type input "mev eiendom"
click at [561, 156] on span "MEV EIENDOM AS" at bounding box center [557, 164] width 118 height 24
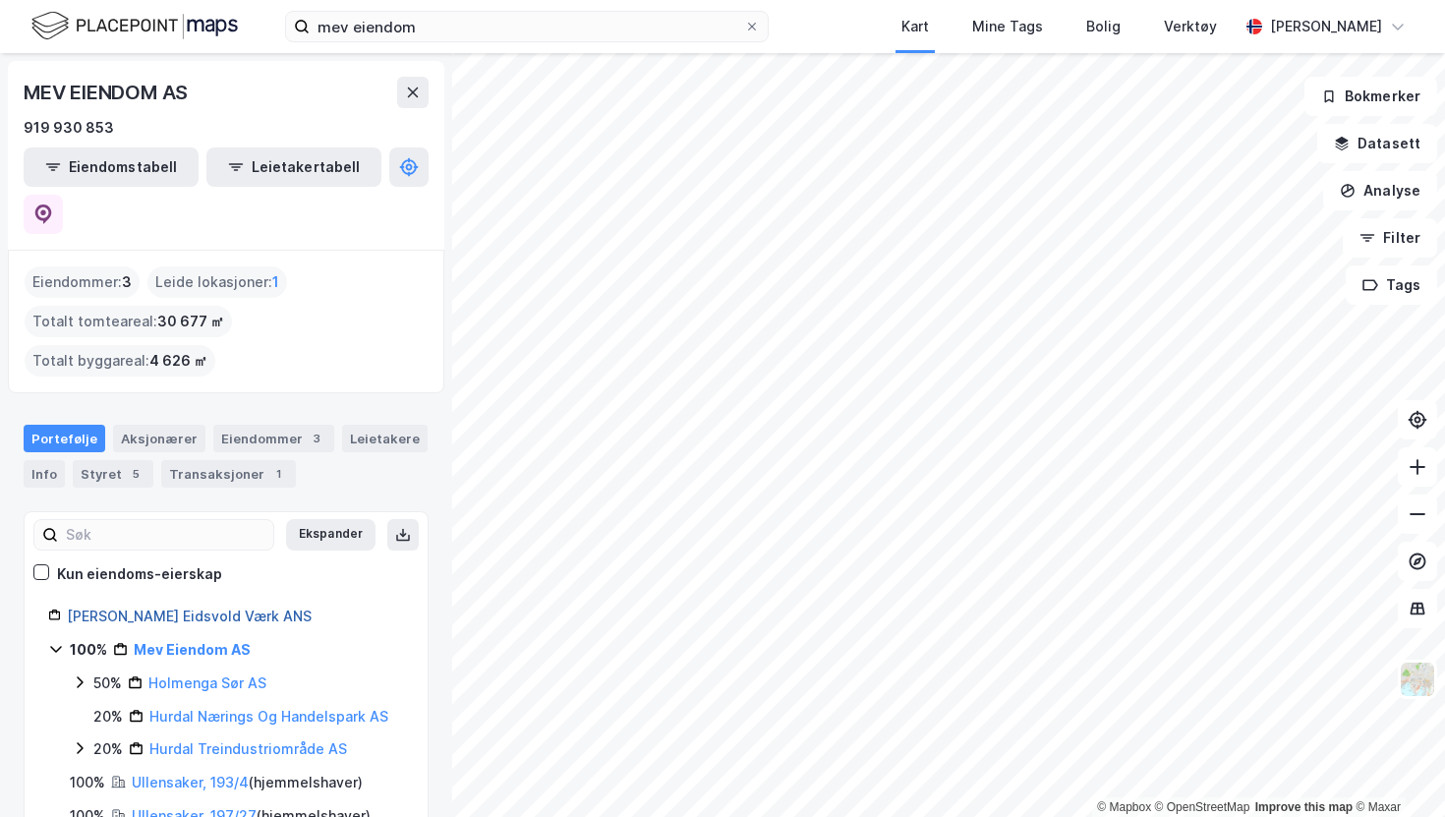
click at [171, 608] on link "[PERSON_NAME] Eidsvold Værk ANS" at bounding box center [189, 616] width 245 height 17
